Goal: Task Accomplishment & Management: Manage account settings

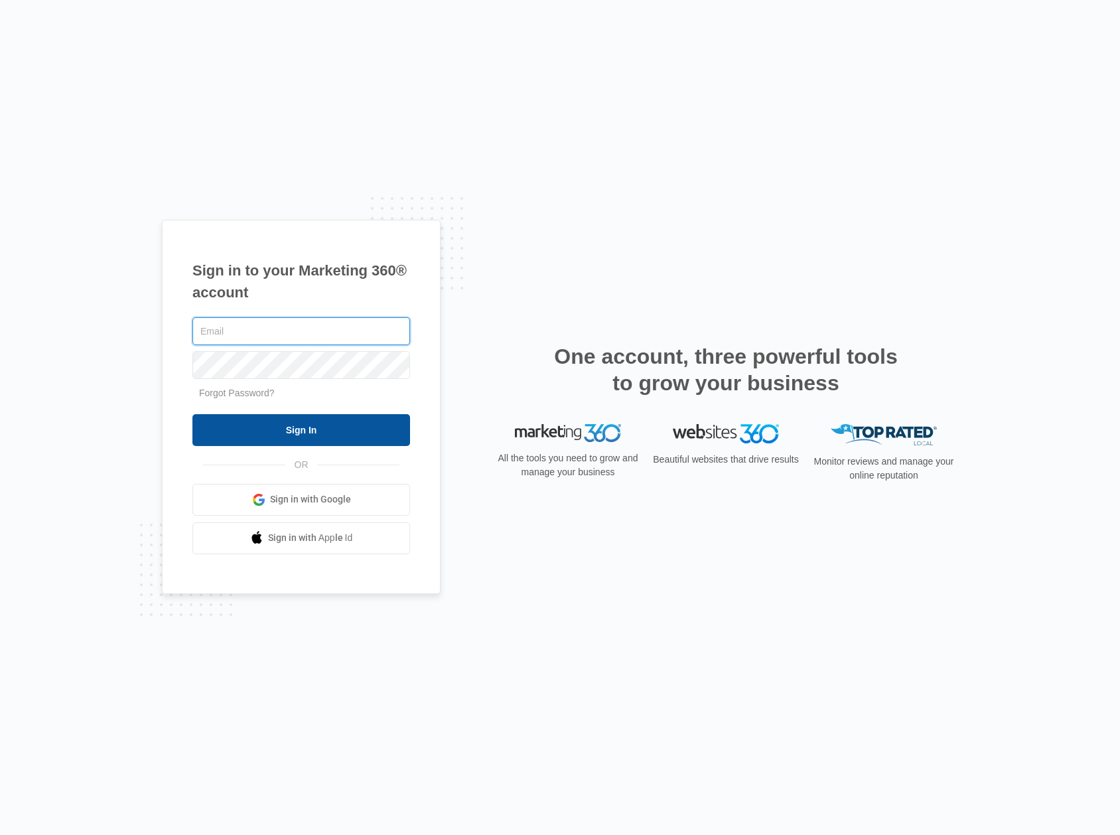
type input "[PERSON_NAME][EMAIL_ADDRESS][DOMAIN_NAME]"
click at [249, 419] on input "Sign In" at bounding box center [301, 430] width 218 height 32
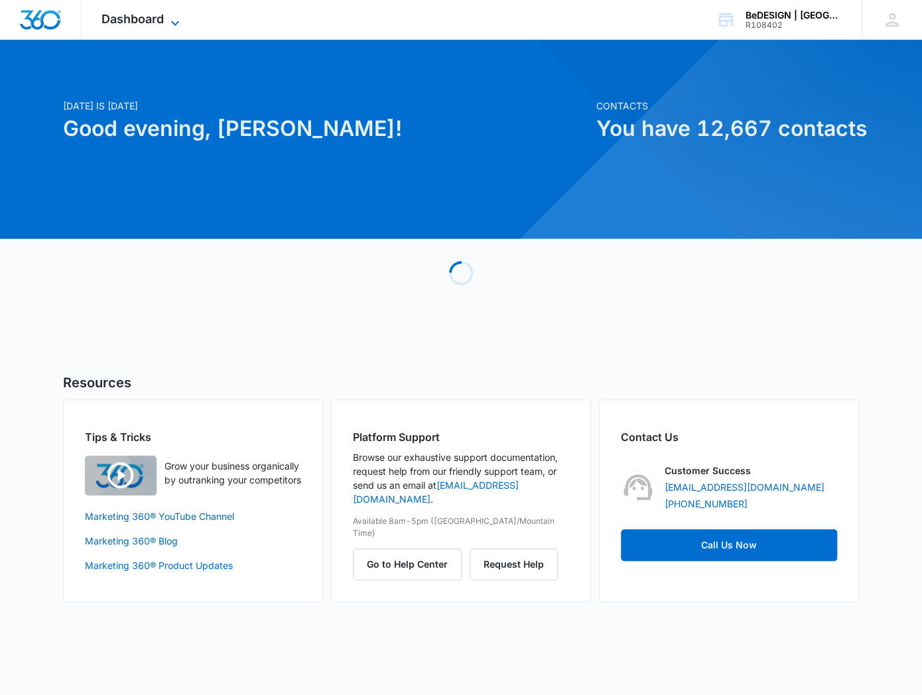
click at [131, 13] on span "Dashboard" at bounding box center [133, 19] width 62 height 14
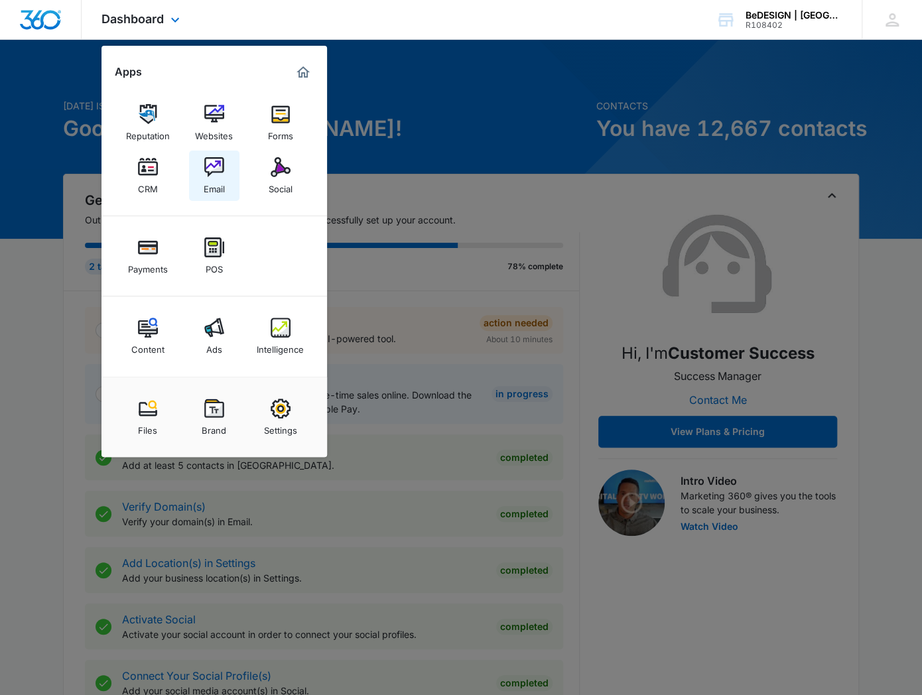
click at [206, 177] on img at bounding box center [214, 167] width 20 height 20
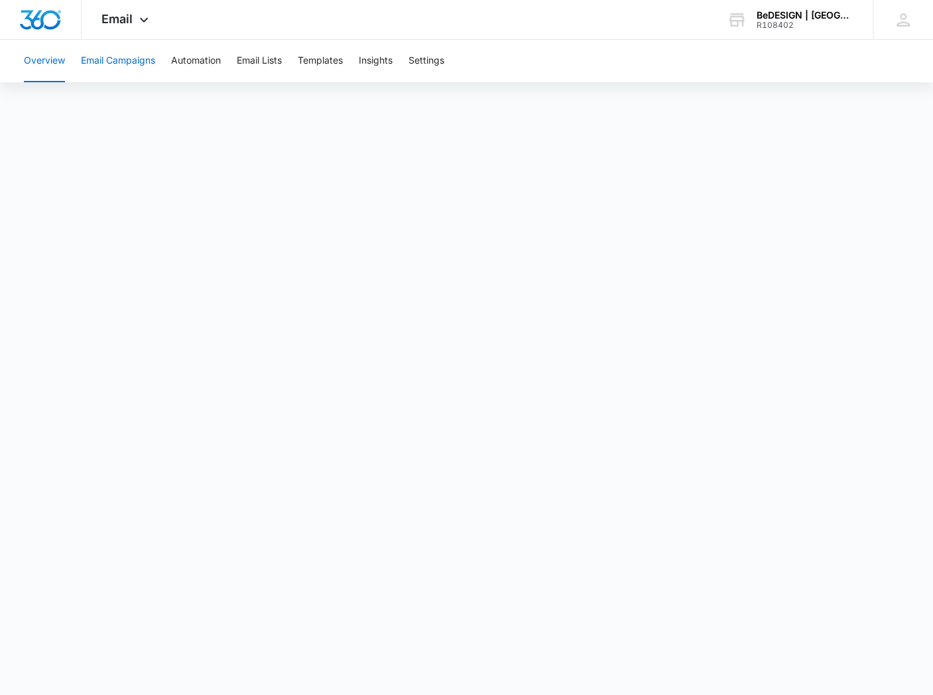
click at [116, 66] on button "Email Campaigns" at bounding box center [118, 61] width 74 height 42
click at [117, 62] on button "Email Campaigns" at bounding box center [118, 61] width 74 height 42
